Goal: Task Accomplishment & Management: Complete application form

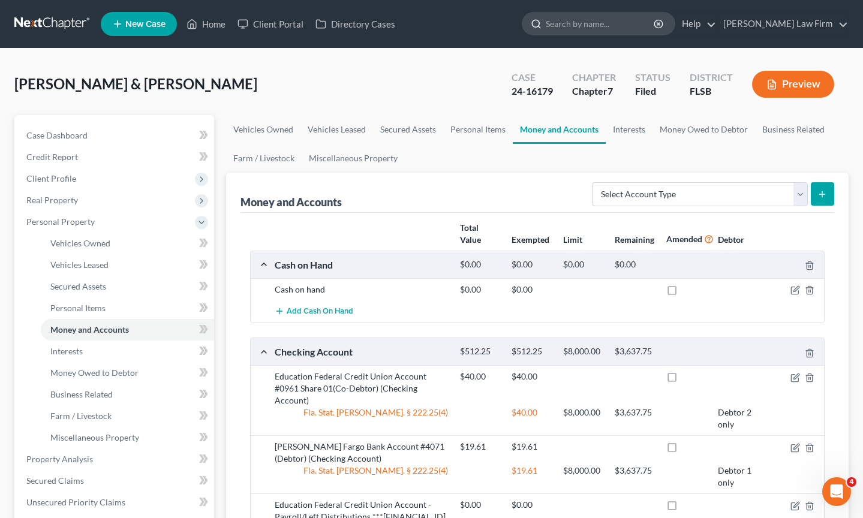
click at [634, 28] on input "search" at bounding box center [601, 24] width 110 height 22
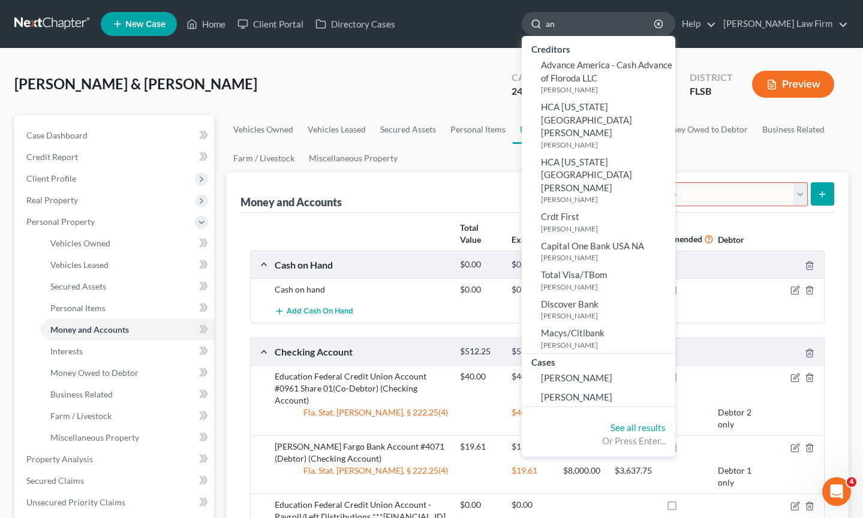
type input "a"
type input "[PERSON_NAME]"
click at [613, 373] on span "[PERSON_NAME]" at bounding box center [576, 378] width 71 height 11
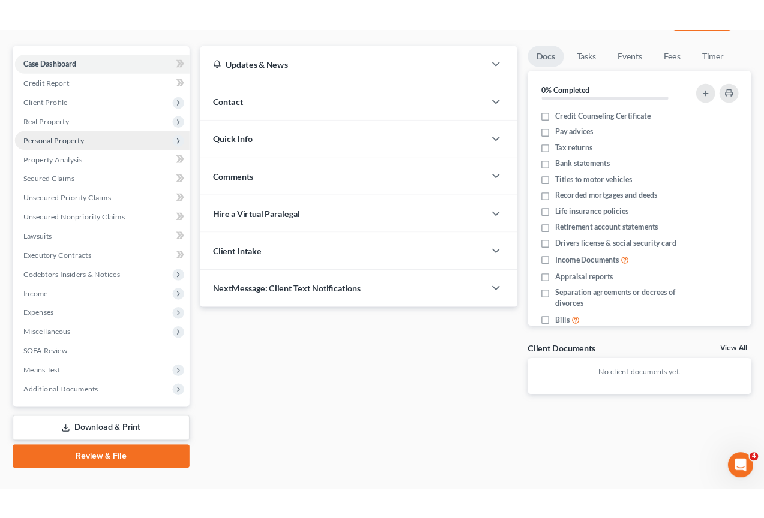
scroll to position [116, 0]
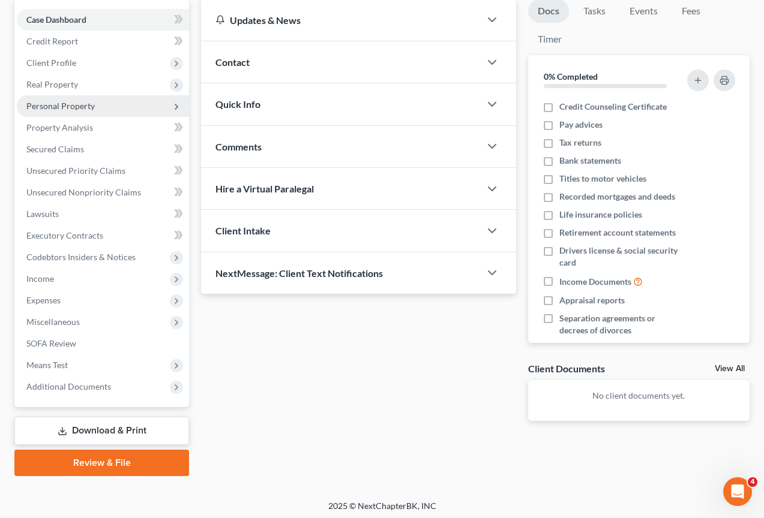
click at [71, 101] on span "Personal Property" at bounding box center [60, 106] width 68 height 10
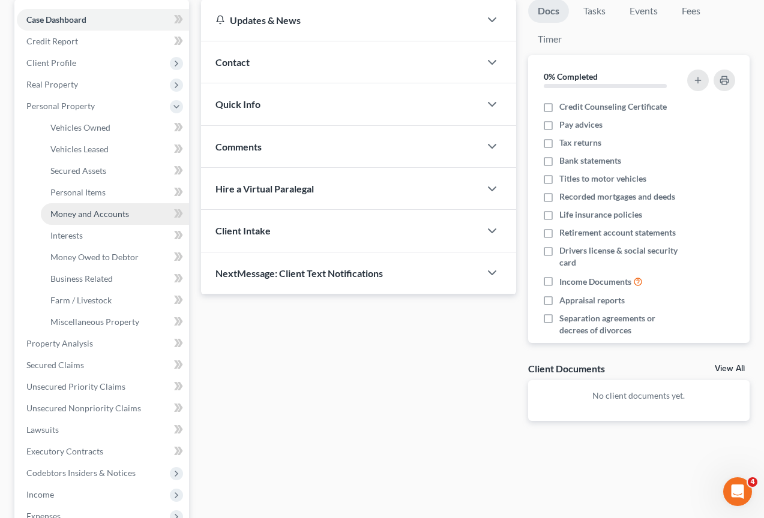
click at [83, 214] on span "Money and Accounts" at bounding box center [89, 214] width 79 height 10
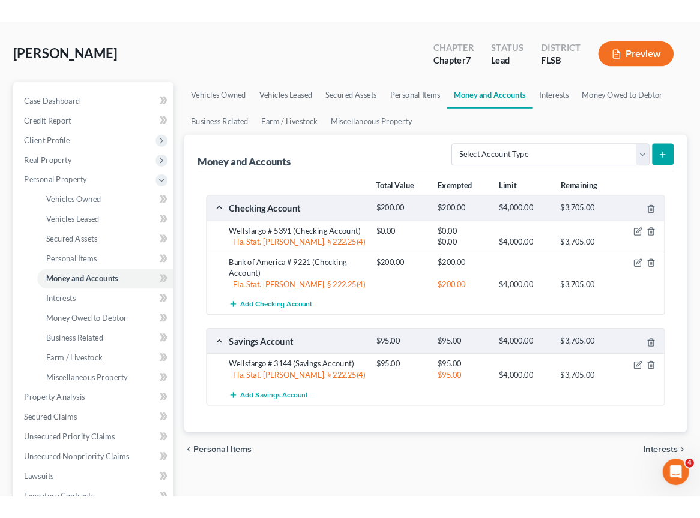
scroll to position [50, 0]
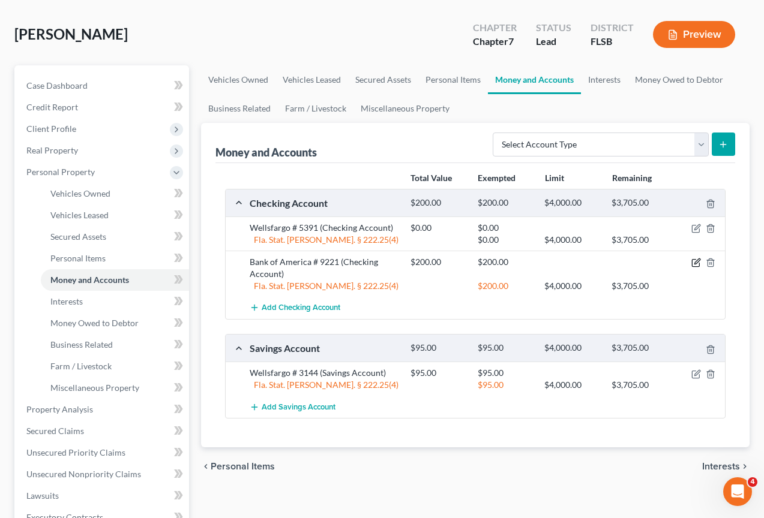
click at [694, 265] on icon "button" at bounding box center [696, 263] width 10 height 10
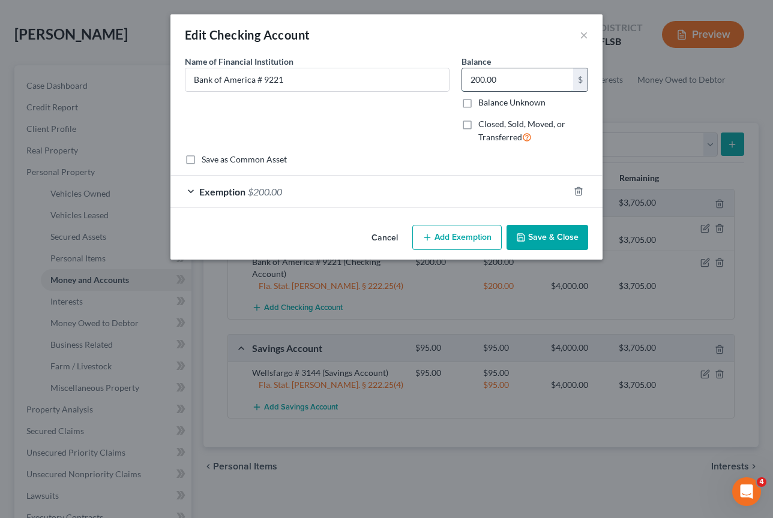
click at [508, 80] on input "200.00" at bounding box center [517, 79] width 111 height 23
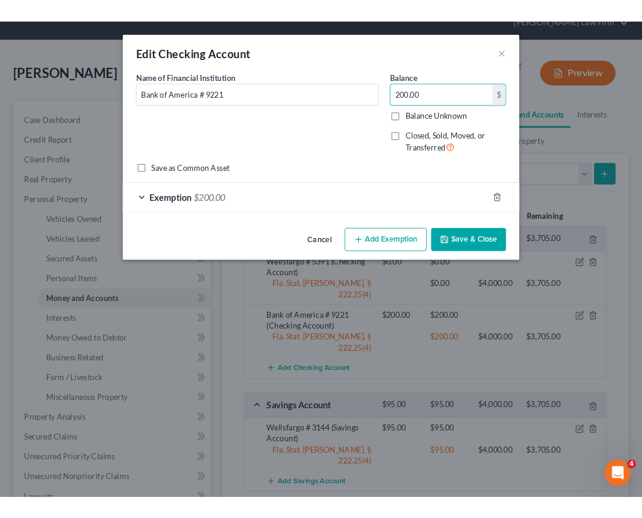
scroll to position [71, 0]
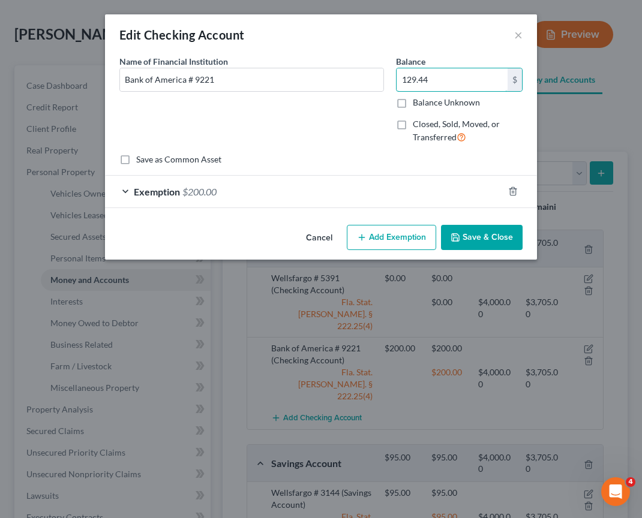
type input "129.44"
click at [126, 190] on div "Exemption $200.00" at bounding box center [304, 192] width 398 height 32
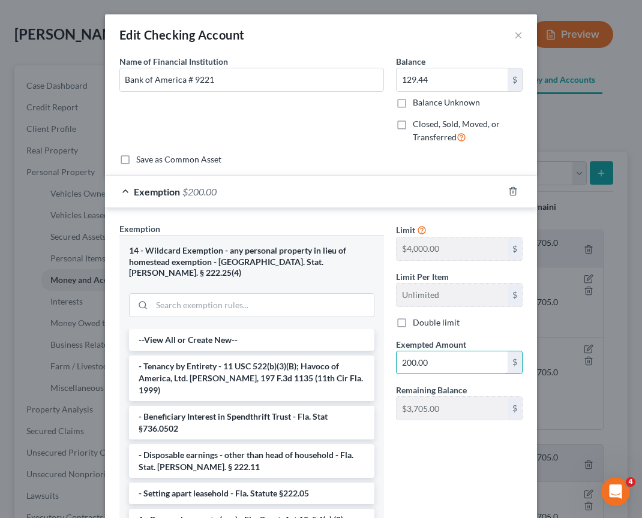
drag, startPoint x: 428, startPoint y: 359, endPoint x: 380, endPoint y: 362, distance: 47.5
click at [380, 362] on div "Exemption Set must be selected for CA. Exemption * 14 - Wildcard Exemption - an…" at bounding box center [320, 377] width 415 height 309
type input "1"
type input "129.44"
click at [431, 449] on div "Limit $4,000.00 $ Limit Per Item Unlimited $ Double limit Exempted Amount * 129…" at bounding box center [459, 377] width 139 height 308
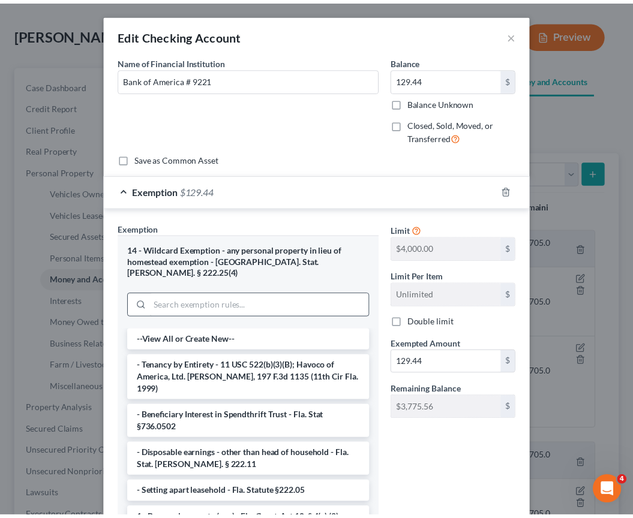
scroll to position [77, 0]
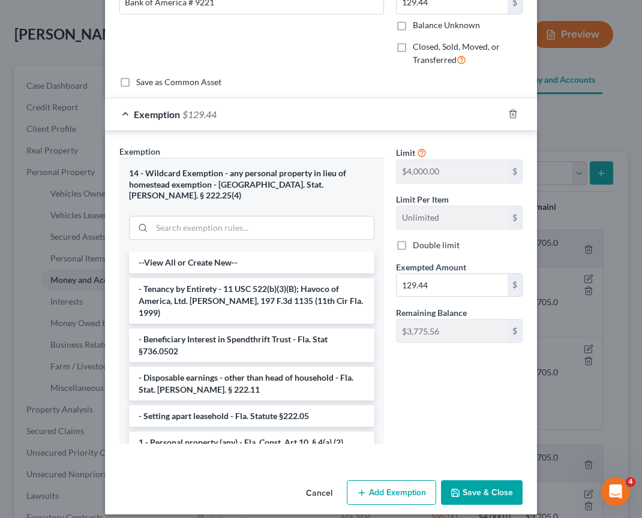
click at [466, 481] on button "Save & Close" at bounding box center [482, 493] width 82 height 25
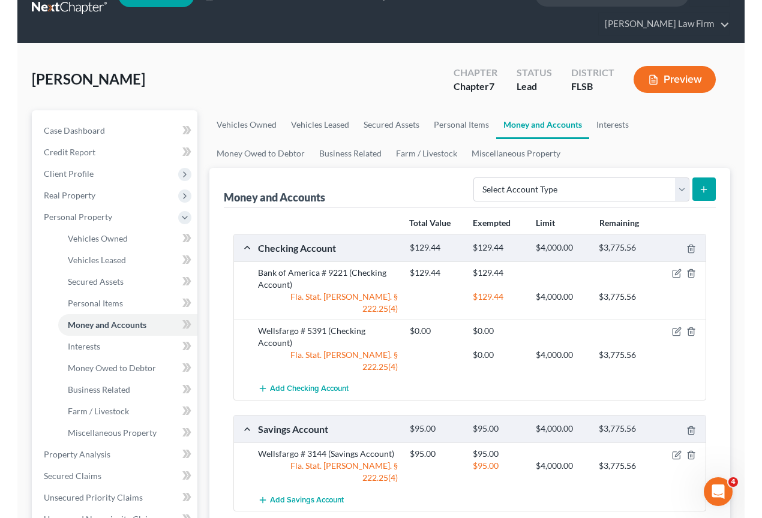
scroll to position [11, 0]
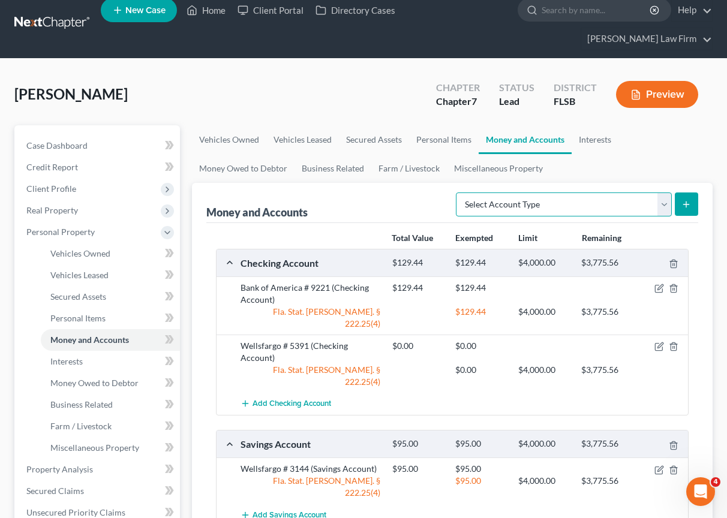
click at [663, 193] on select "Select Account Type Brokerage Cash on Hand Certificates of Deposit Checking Acc…" at bounding box center [564, 205] width 216 height 24
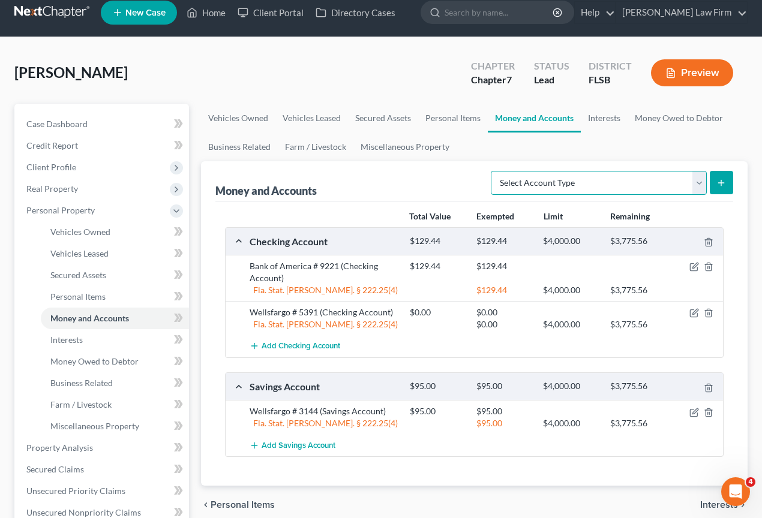
click at [697, 181] on select "Select Account Type Brokerage Cash on Hand Certificates of Deposit Checking Acc…" at bounding box center [599, 183] width 216 height 24
click at [613, 122] on link "Interests" at bounding box center [604, 118] width 47 height 29
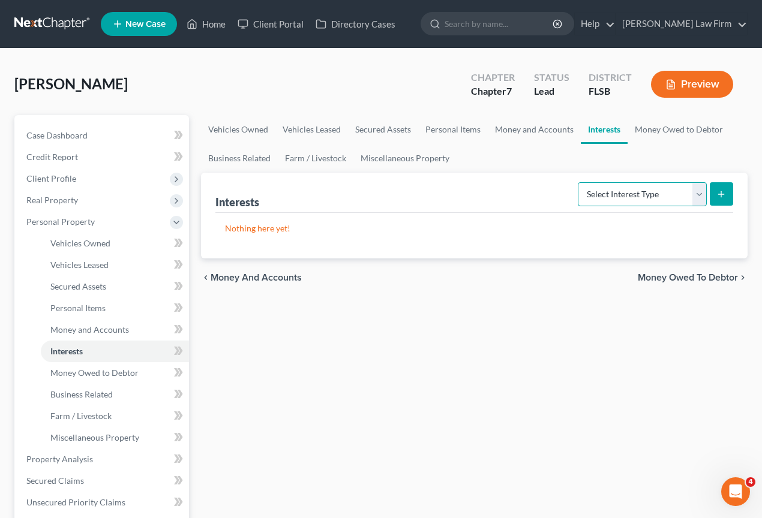
click at [701, 194] on select "Select Interest Type 401K Annuity Bond Education IRA Government Bond Government…" at bounding box center [642, 194] width 129 height 24
click at [317, 162] on link "Farm / Livestock" at bounding box center [316, 158] width 76 height 29
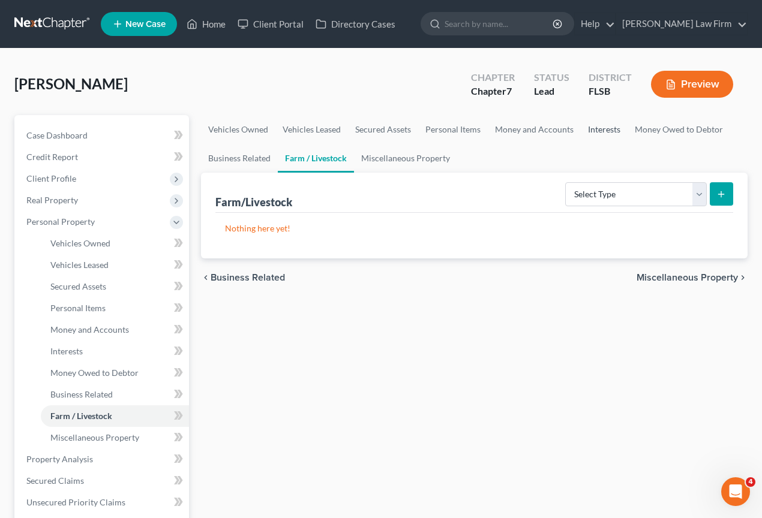
click at [601, 131] on link "Interests" at bounding box center [604, 129] width 47 height 29
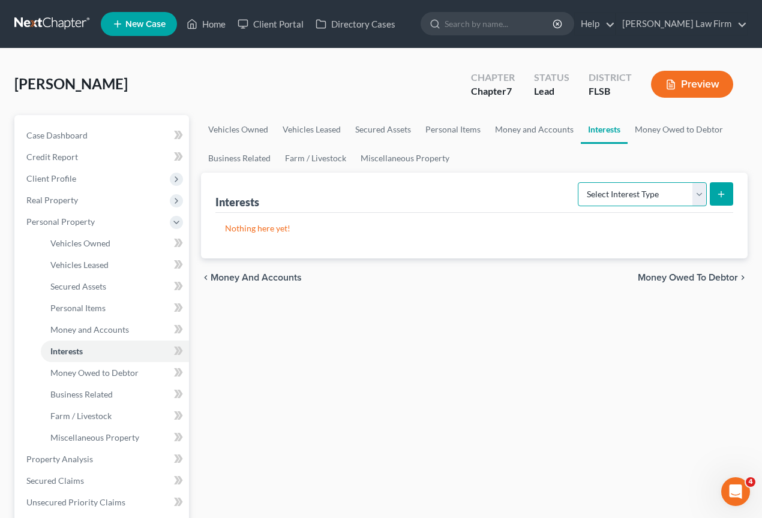
click at [698, 195] on select "Select Interest Type 401K Annuity Bond Education IRA Government Bond Government…" at bounding box center [642, 194] width 129 height 24
click at [515, 130] on link "Money and Accounts" at bounding box center [534, 129] width 93 height 29
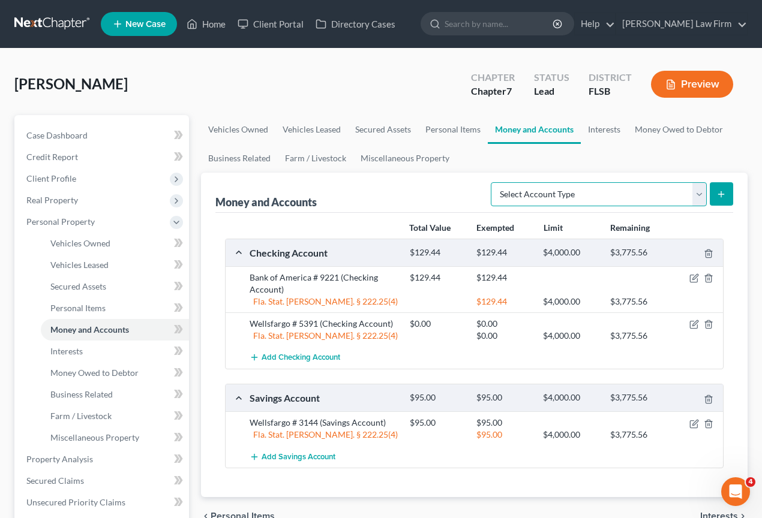
click at [704, 194] on select "Select Account Type Brokerage Cash on Hand Certificates of Deposit Checking Acc…" at bounding box center [599, 194] width 216 height 24
click at [460, 134] on link "Personal Items" at bounding box center [453, 129] width 70 height 29
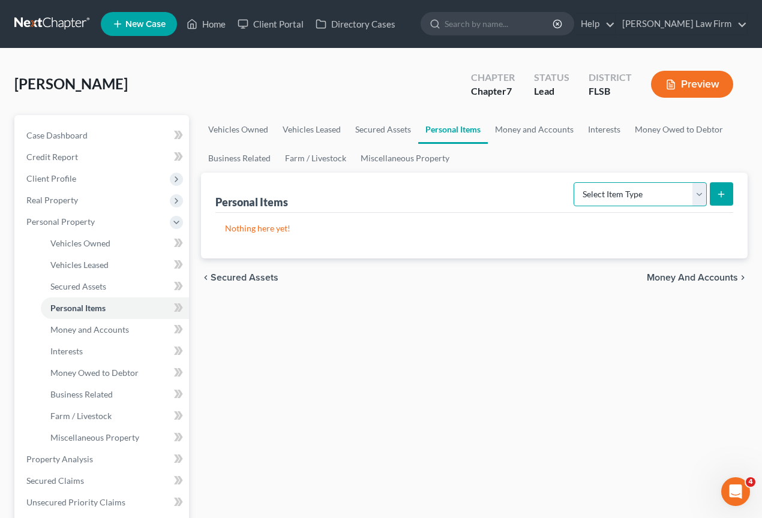
click at [701, 199] on select "Select Item Type Clothing Collectibles Of Value Electronics Firearms Household …" at bounding box center [640, 194] width 133 height 24
click at [378, 133] on link "Secured Assets" at bounding box center [383, 129] width 70 height 29
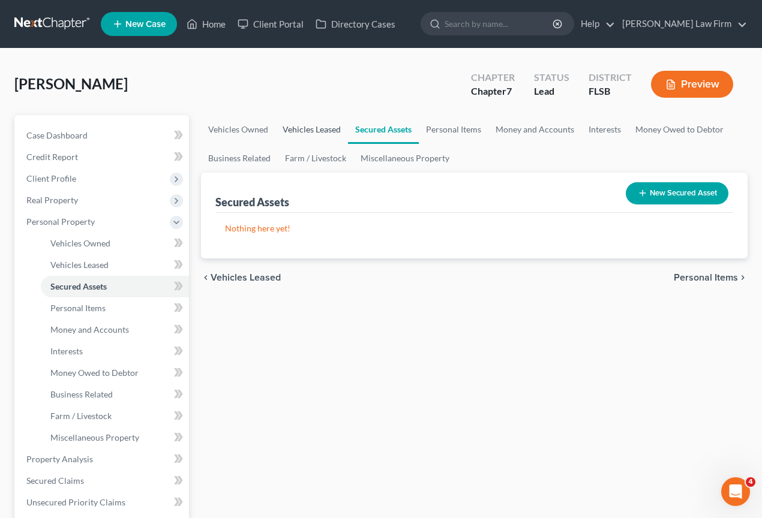
click at [314, 127] on link "Vehicles Leased" at bounding box center [311, 129] width 73 height 29
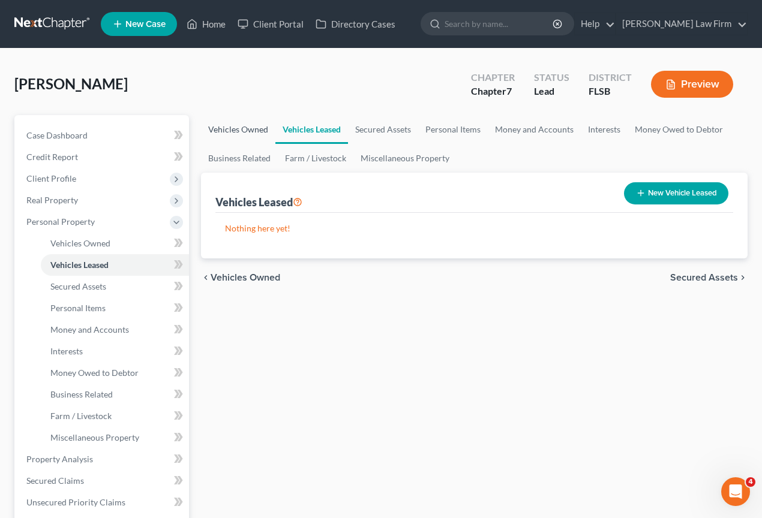
click at [235, 125] on link "Vehicles Owned" at bounding box center [238, 129] width 74 height 29
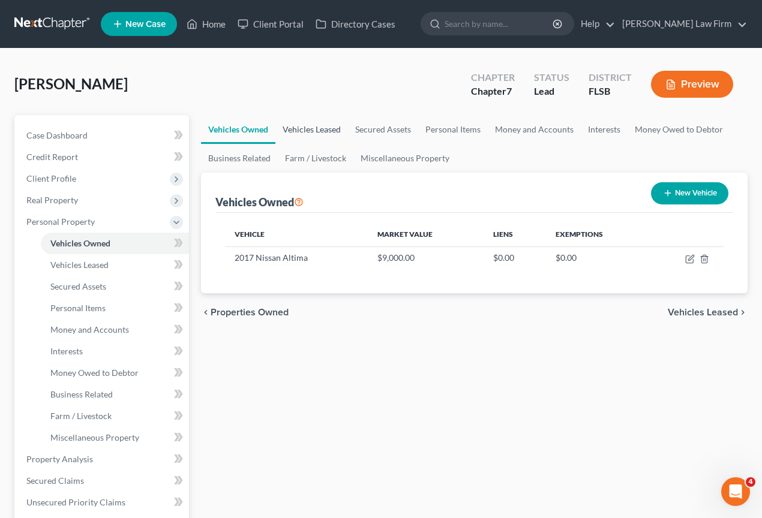
click at [309, 127] on link "Vehicles Leased" at bounding box center [311, 129] width 73 height 29
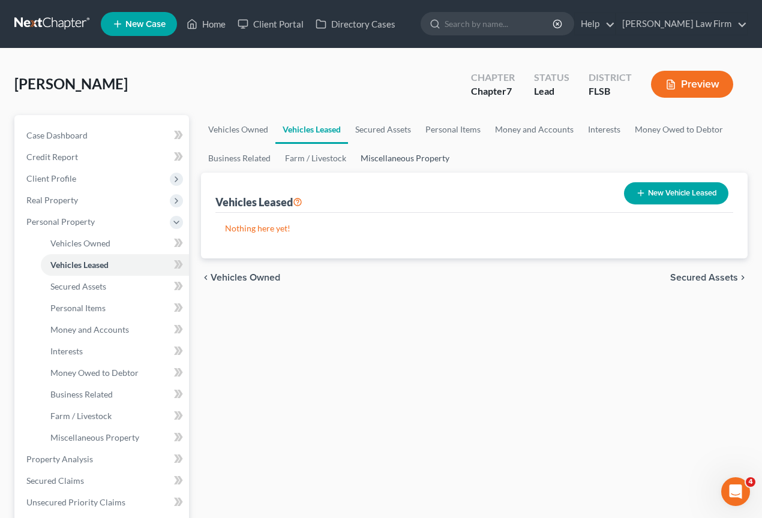
click at [399, 163] on link "Miscellaneous Property" at bounding box center [404, 158] width 103 height 29
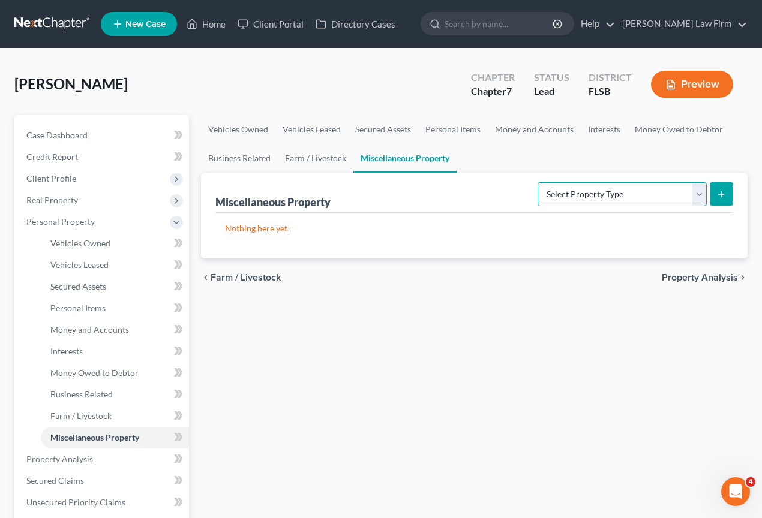
click at [702, 197] on select "Select Property Type Assigned for Creditor Benefit [DATE] Holding for Another N…" at bounding box center [622, 194] width 169 height 24
click at [541, 132] on link "Money and Accounts" at bounding box center [534, 129] width 93 height 29
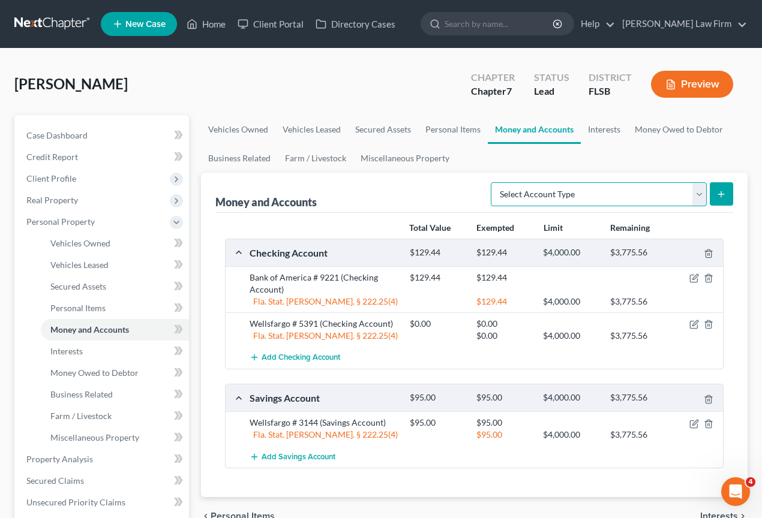
click at [699, 193] on select "Select Account Type Brokerage Cash on Hand Certificates of Deposit Checking Acc…" at bounding box center [599, 194] width 216 height 24
click at [601, 129] on link "Interests" at bounding box center [604, 129] width 47 height 29
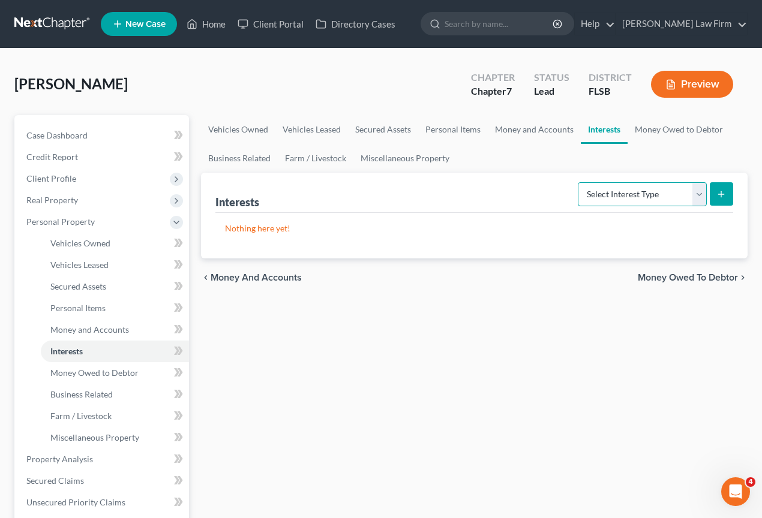
click at [701, 194] on select "Select Interest Type 401K Annuity Bond Education IRA Government Bond Government…" at bounding box center [642, 194] width 129 height 24
select select "stock"
click at [700, 196] on select "Select Interest Type 401K Annuity Bond Education IRA Government Bond Government…" at bounding box center [642, 194] width 129 height 24
click at [403, 156] on link "Miscellaneous Property" at bounding box center [404, 158] width 103 height 29
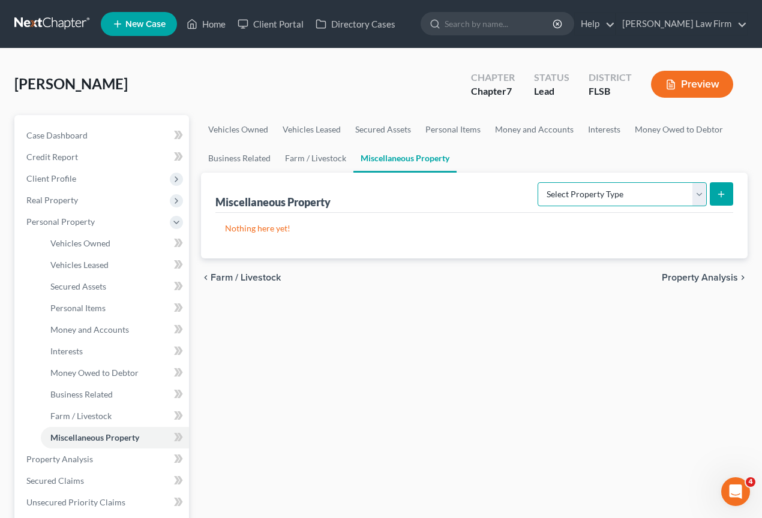
click at [695, 199] on select "Select Property Type Assigned for Creditor Benefit [DATE] Holding for Another N…" at bounding box center [622, 194] width 169 height 24
click at [442, 131] on link "Personal Items" at bounding box center [453, 129] width 70 height 29
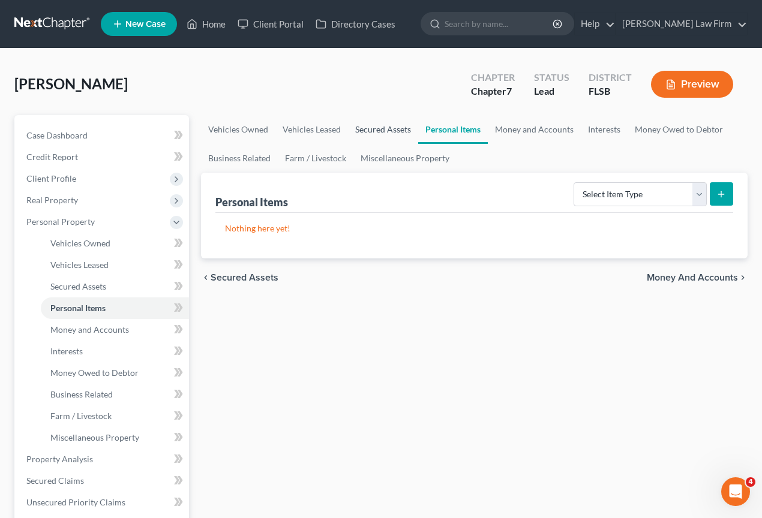
click at [386, 136] on link "Secured Assets" at bounding box center [383, 129] width 70 height 29
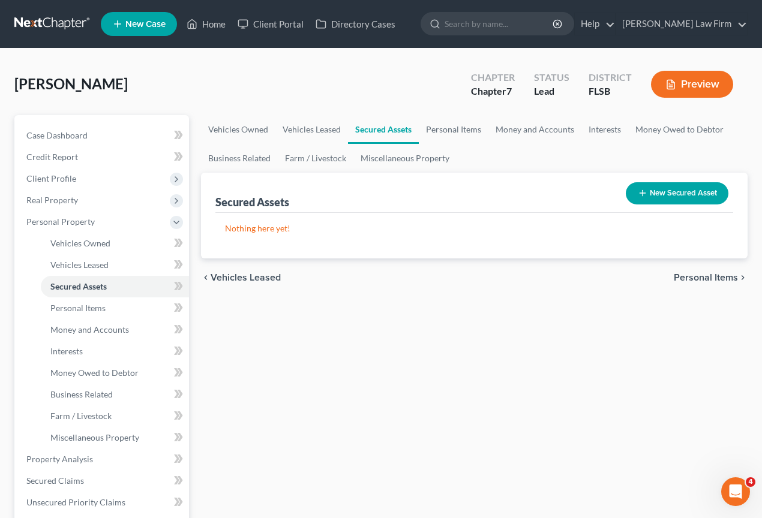
click at [664, 193] on button "New Secured Asset" at bounding box center [677, 193] width 103 height 22
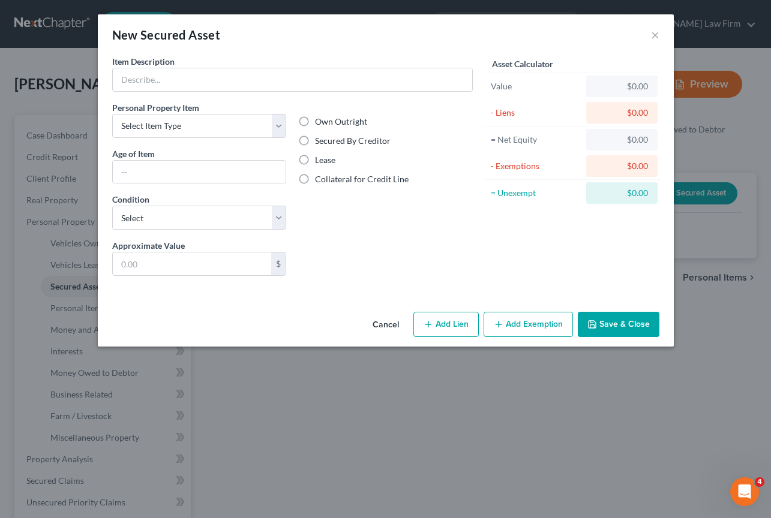
click at [384, 326] on button "Cancel" at bounding box center [386, 325] width 46 height 24
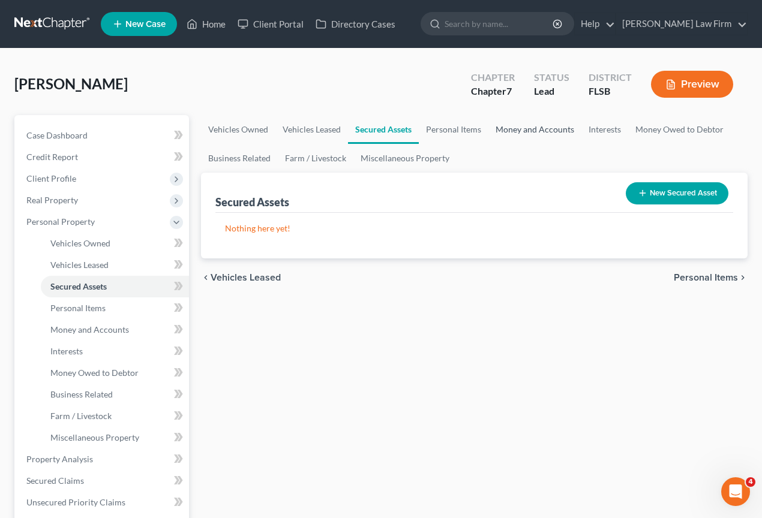
click at [541, 129] on link "Money and Accounts" at bounding box center [534, 129] width 93 height 29
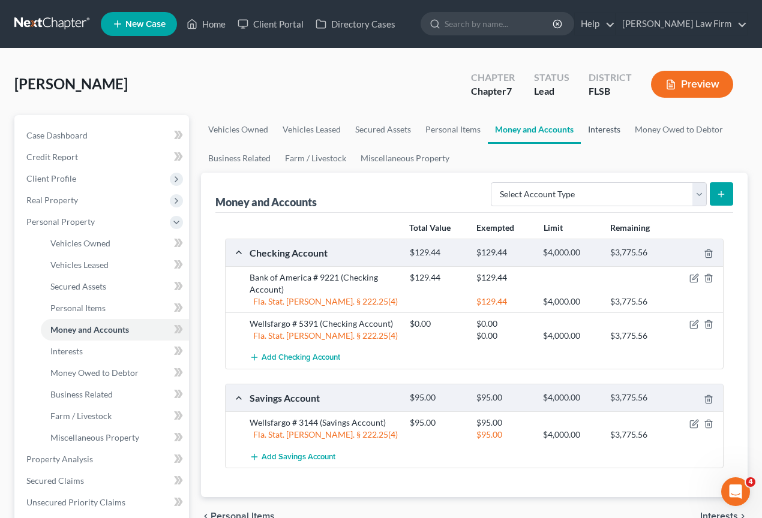
drag, startPoint x: 594, startPoint y: 127, endPoint x: 604, endPoint y: 137, distance: 14.5
click at [594, 127] on link "Interests" at bounding box center [604, 129] width 47 height 29
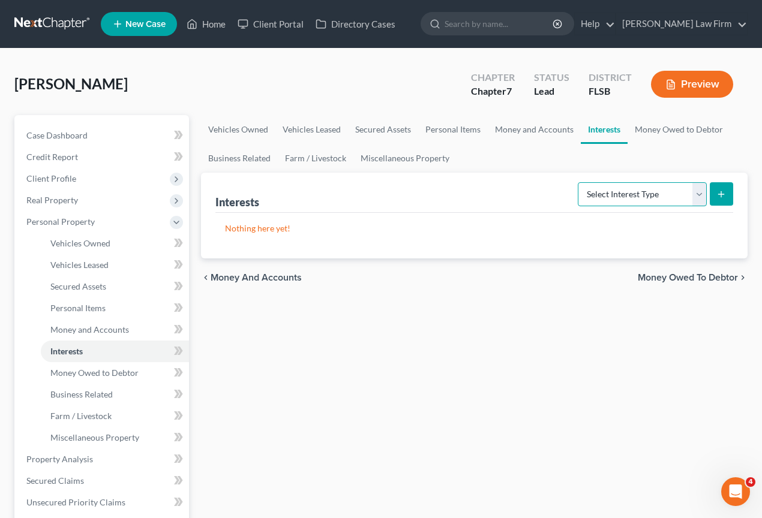
click at [696, 191] on select "Select Interest Type 401K Annuity Bond Education IRA Government Bond Government…" at bounding box center [642, 194] width 129 height 24
select select "stock"
click at [724, 193] on icon "submit" at bounding box center [721, 195] width 10 height 10
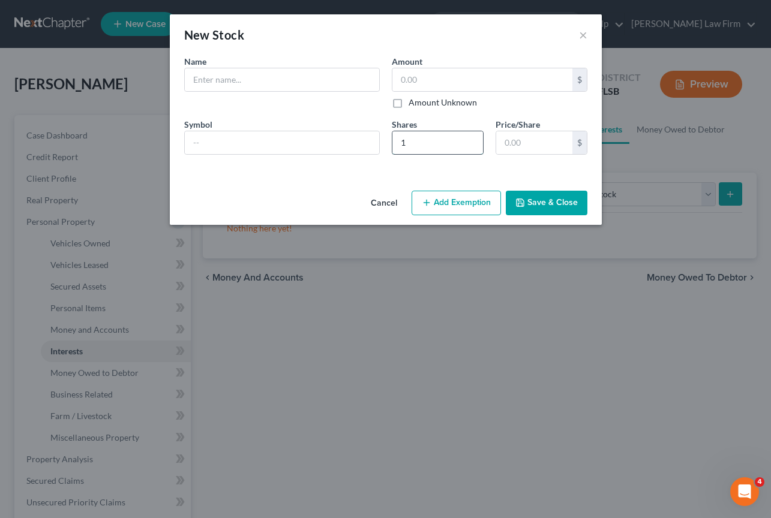
click at [470, 140] on input "1" at bounding box center [437, 142] width 91 height 23
type input "0"
click at [469, 146] on input "0" at bounding box center [437, 142] width 91 height 23
click at [583, 34] on button "×" at bounding box center [583, 35] width 8 height 14
